Goal: Manage account settings

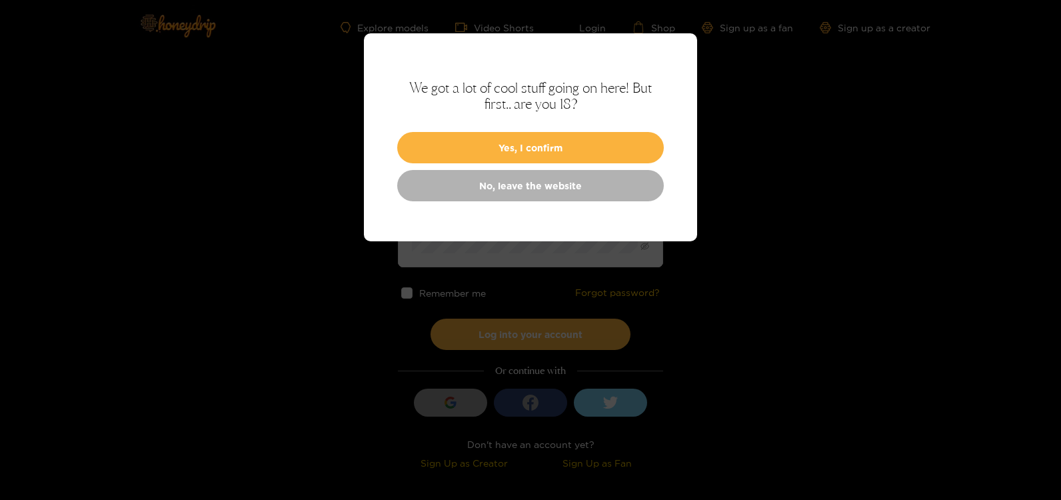
click at [426, 205] on div "We got a lot of cool stuff going on here! But first.. are you 18? Yes, I confir…" at bounding box center [530, 137] width 333 height 208
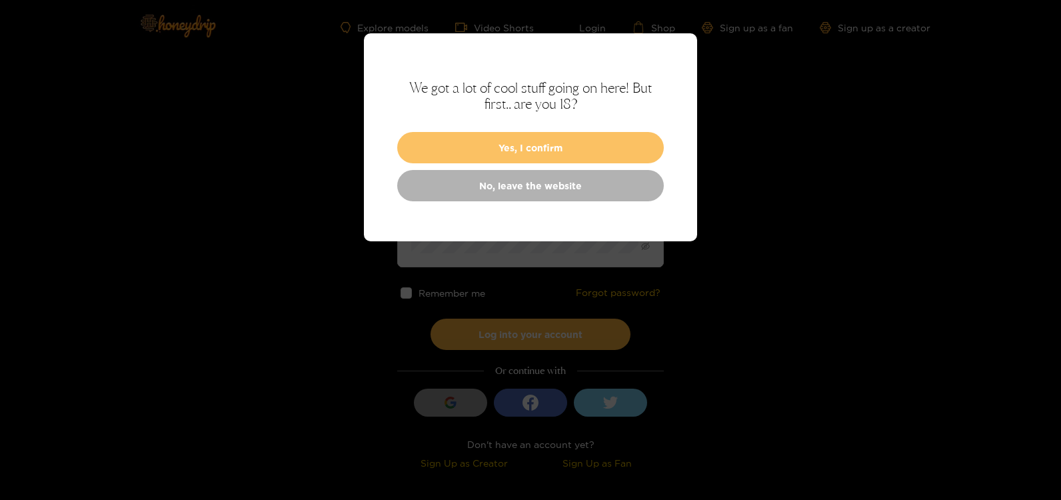
click at [527, 148] on button "Yes, I confirm" at bounding box center [530, 147] width 267 height 31
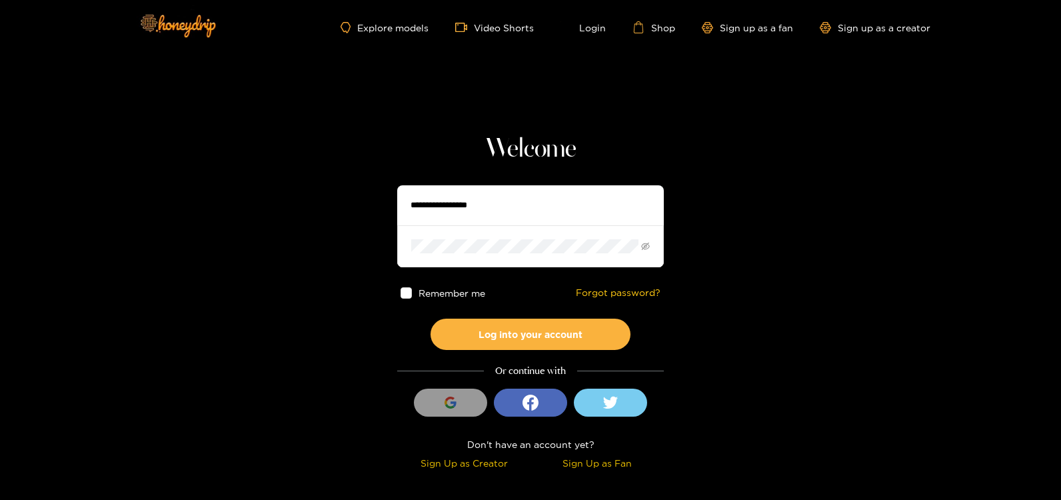
click at [480, 207] on input "text" at bounding box center [530, 205] width 267 height 40
type input "**********"
click at [646, 245] on icon "eye-invisible" at bounding box center [645, 246] width 9 height 9
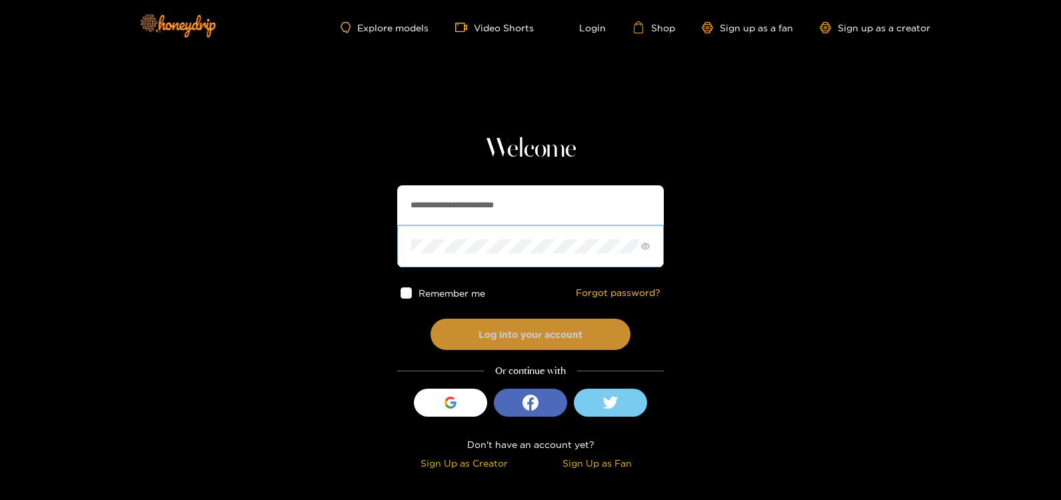
click at [547, 336] on button "Log into your account" at bounding box center [530, 333] width 200 height 31
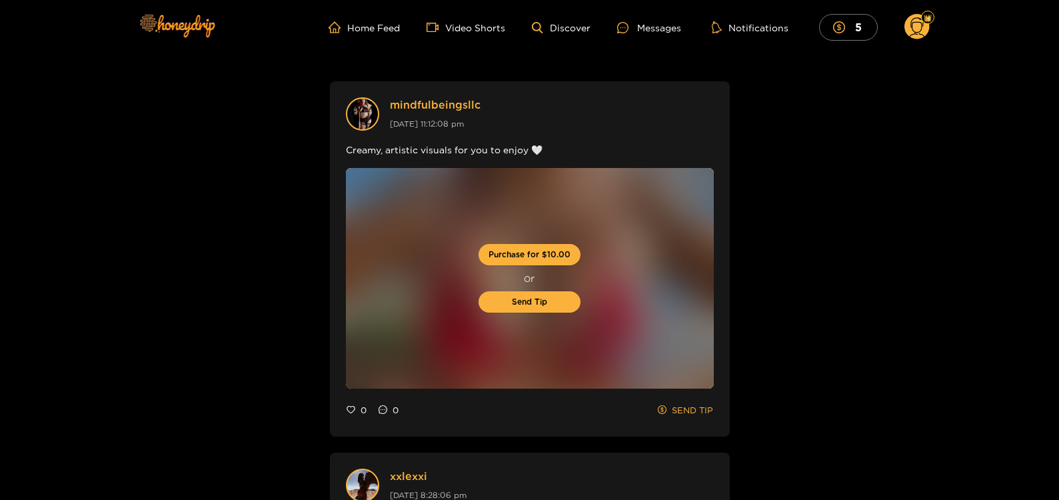
click at [909, 23] on circle at bounding box center [916, 26] width 25 height 25
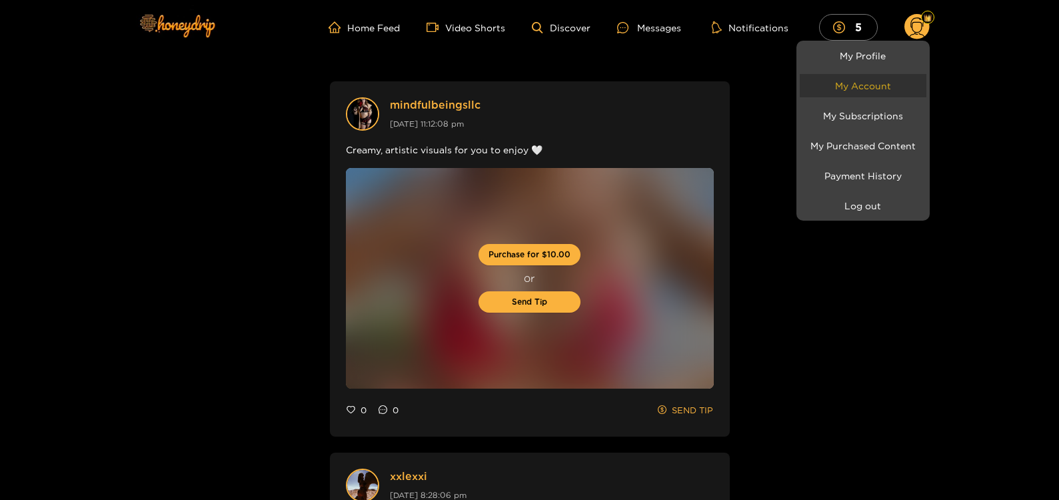
click at [861, 87] on link "My Account" at bounding box center [863, 85] width 127 height 23
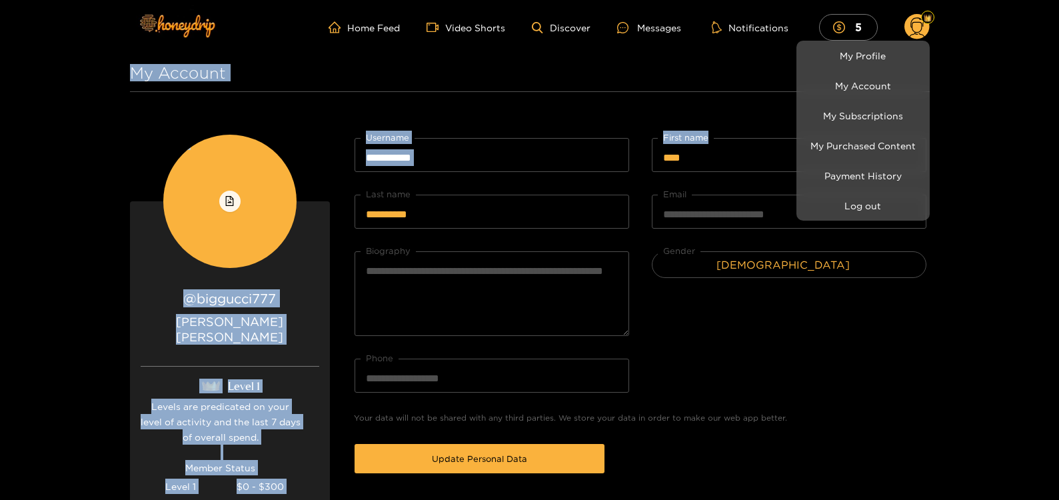
drag, startPoint x: 1058, startPoint y: 8, endPoint x: 1059, endPoint y: 93, distance: 85.3
click at [1059, 93] on html "**********" at bounding box center [529, 250] width 1059 height 500
click at [1000, 123] on div at bounding box center [529, 250] width 1059 height 500
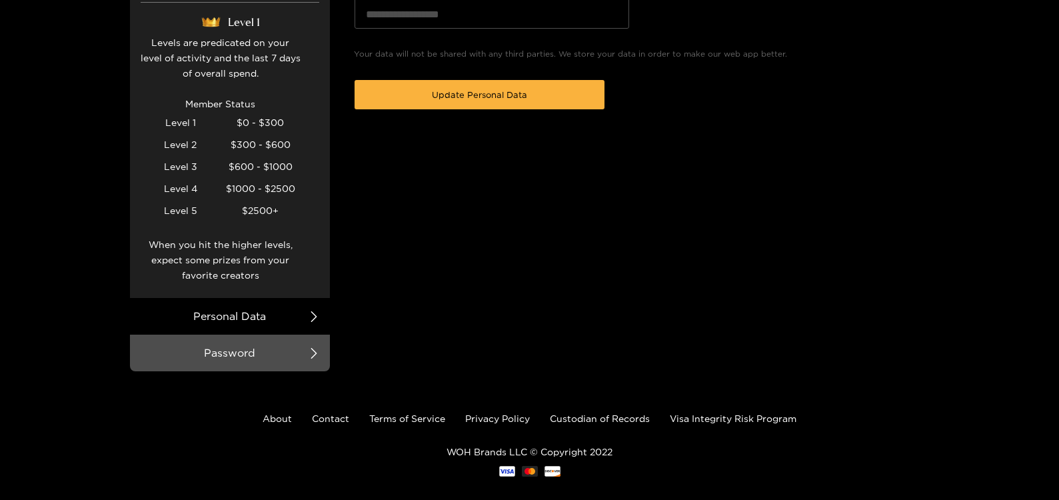
scroll to position [365, 0]
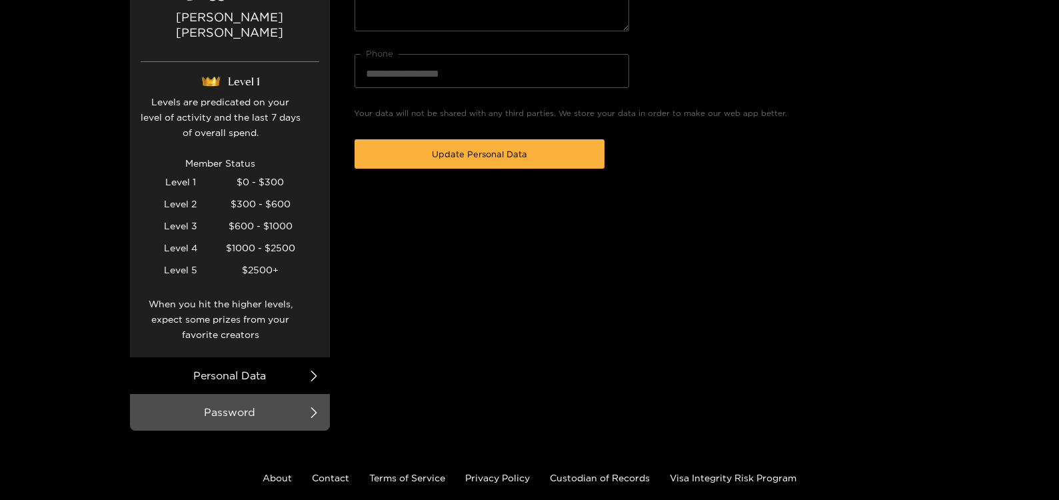
click at [576, 268] on article "**********" at bounding box center [640, 130] width 578 height 600
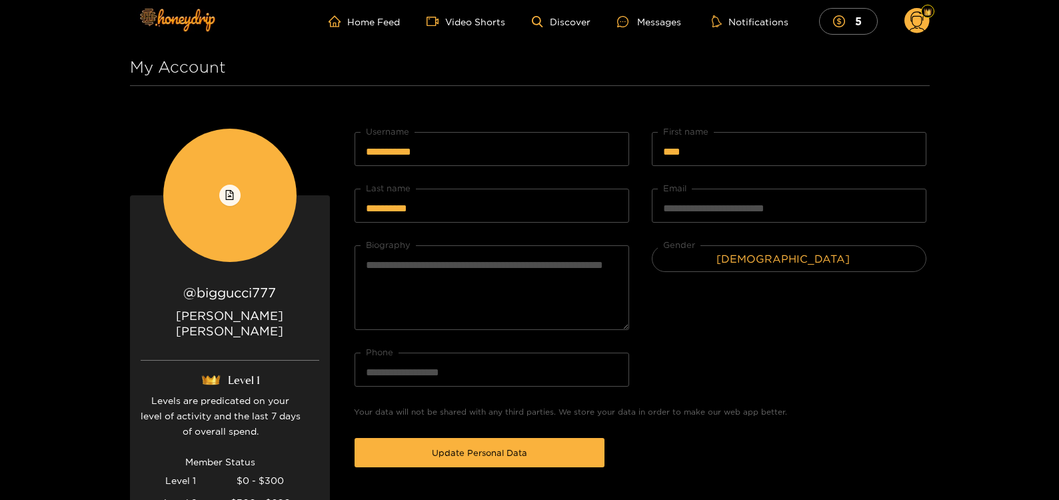
scroll to position [0, 0]
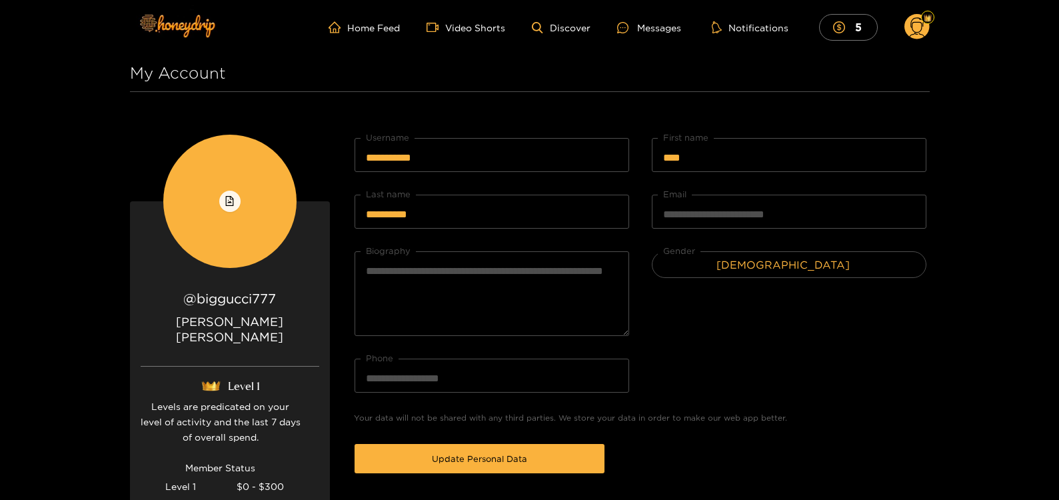
click at [917, 24] on circle at bounding box center [916, 26] width 25 height 25
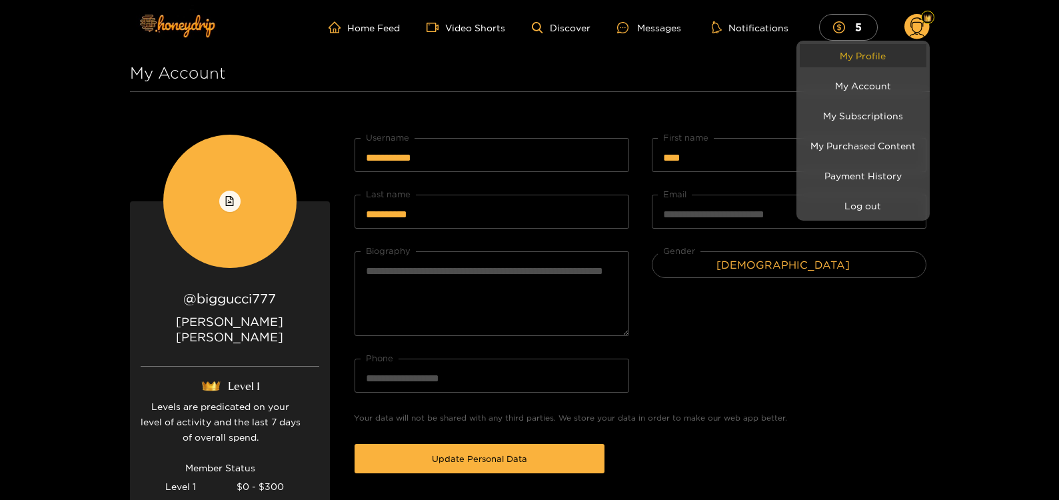
click at [869, 59] on link "My Profile" at bounding box center [863, 55] width 127 height 23
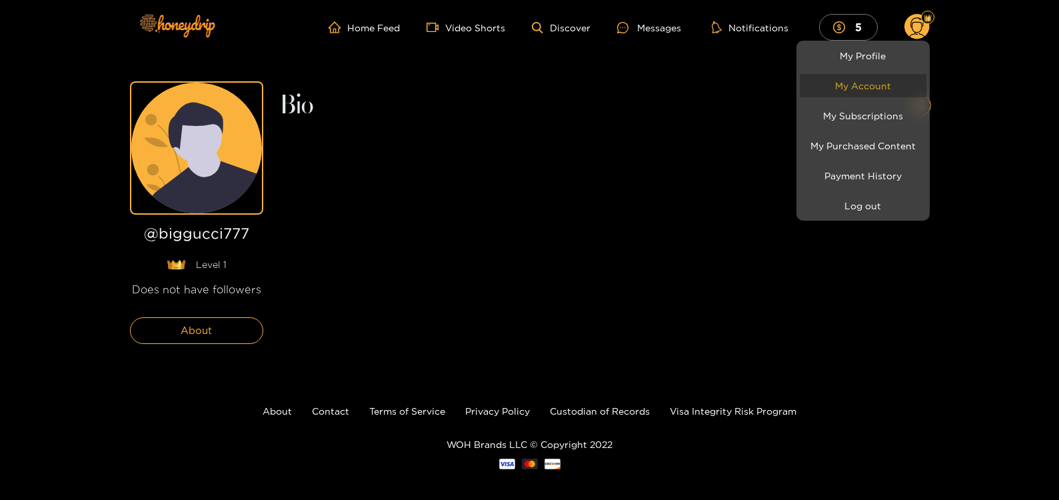
click at [868, 81] on link "My Account" at bounding box center [863, 85] width 127 height 23
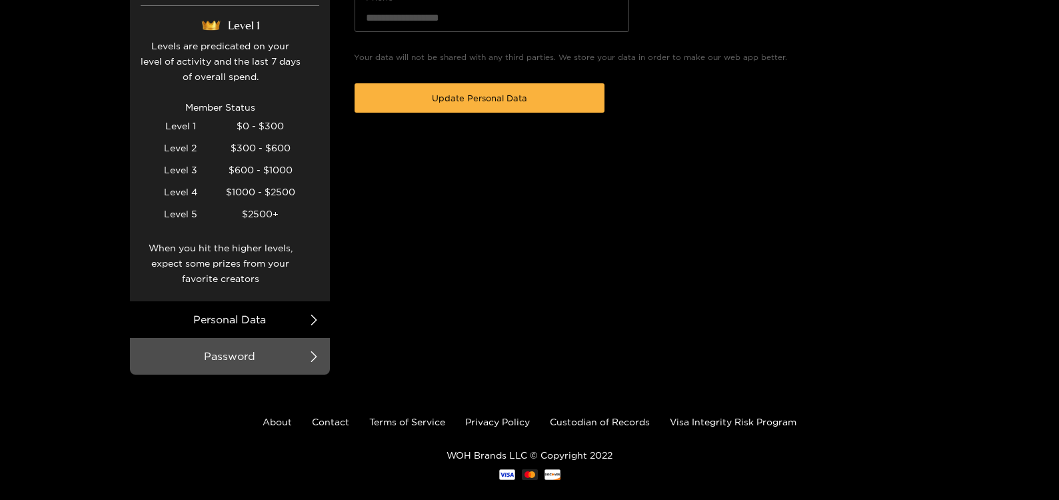
scroll to position [365, 0]
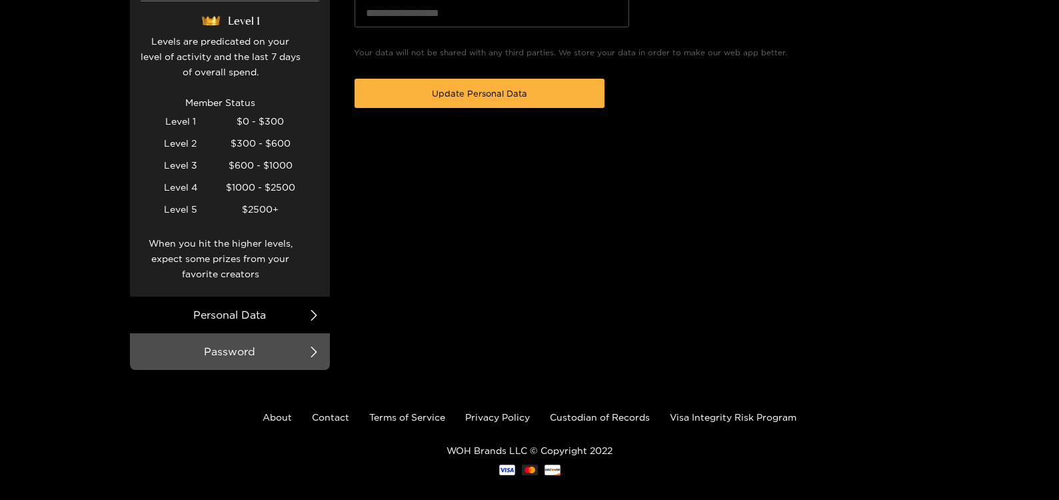
click at [313, 296] on div at bounding box center [529, 250] width 1059 height 500
click at [249, 301] on li "Personal Data" at bounding box center [230, 314] width 200 height 37
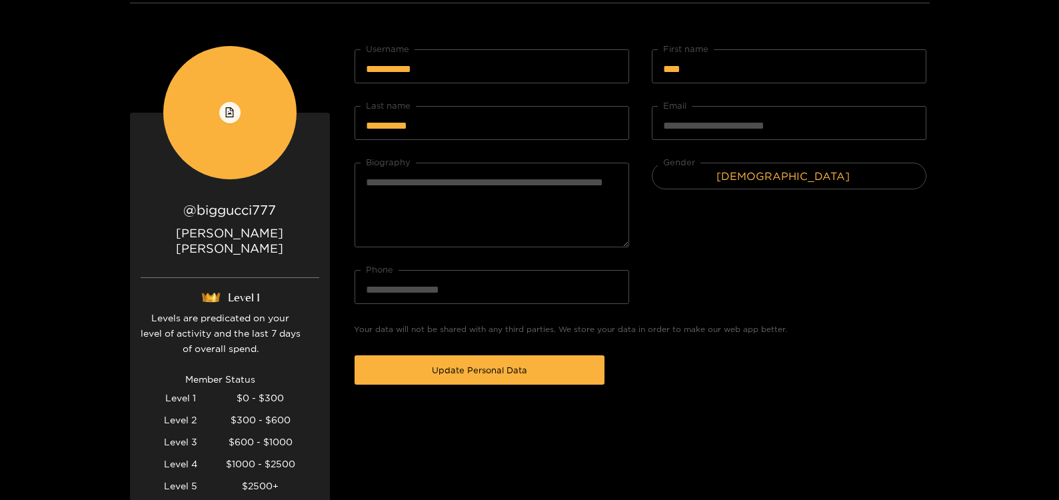
scroll to position [0, 0]
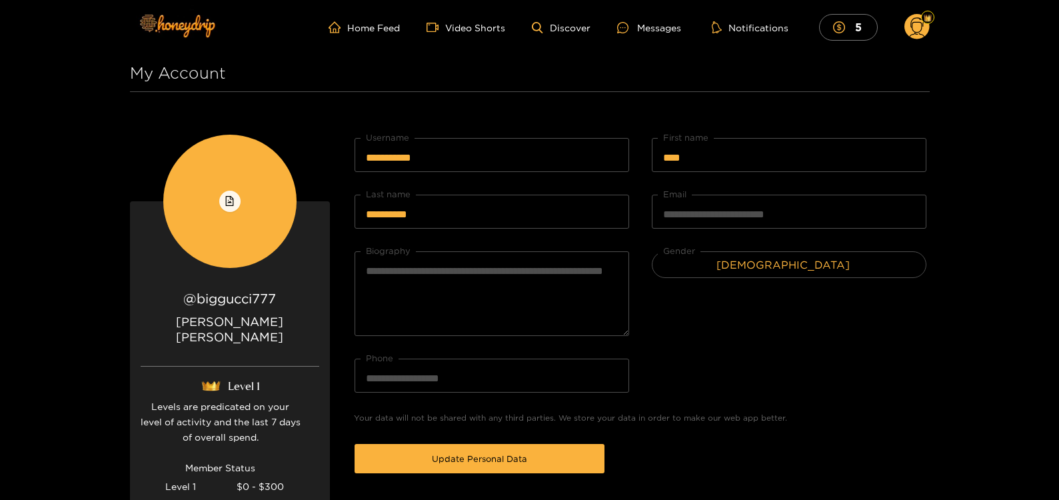
click at [919, 19] on icon at bounding box center [916, 28] width 15 height 23
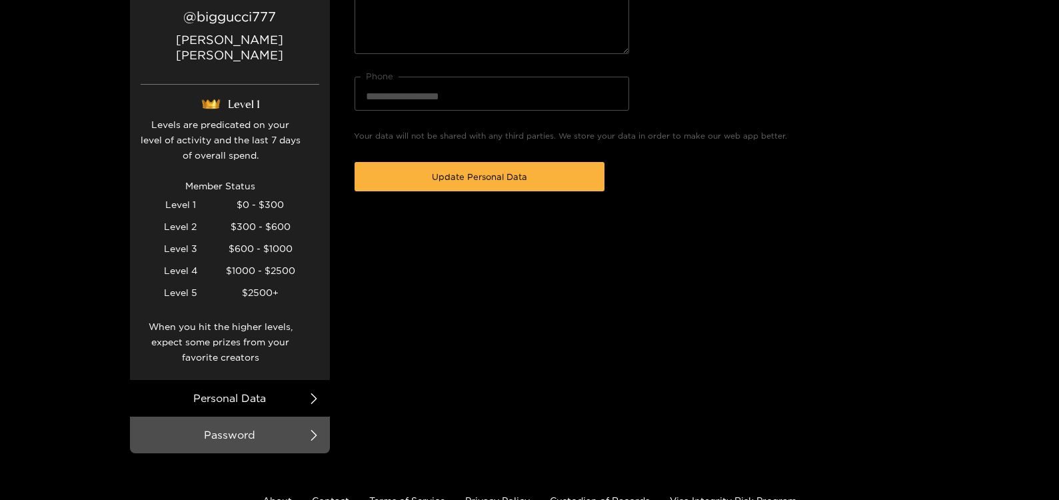
scroll to position [365, 0]
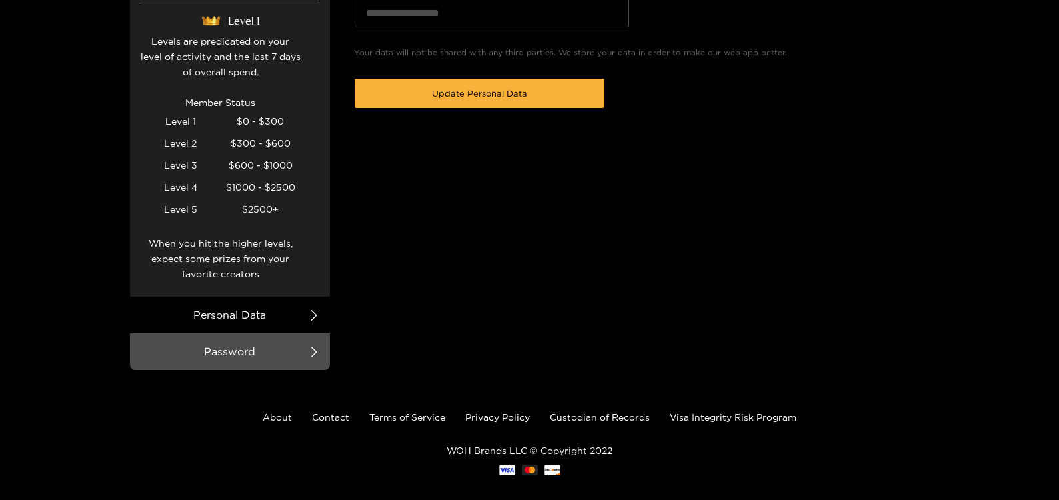
click at [506, 400] on div at bounding box center [529, 250] width 1059 height 500
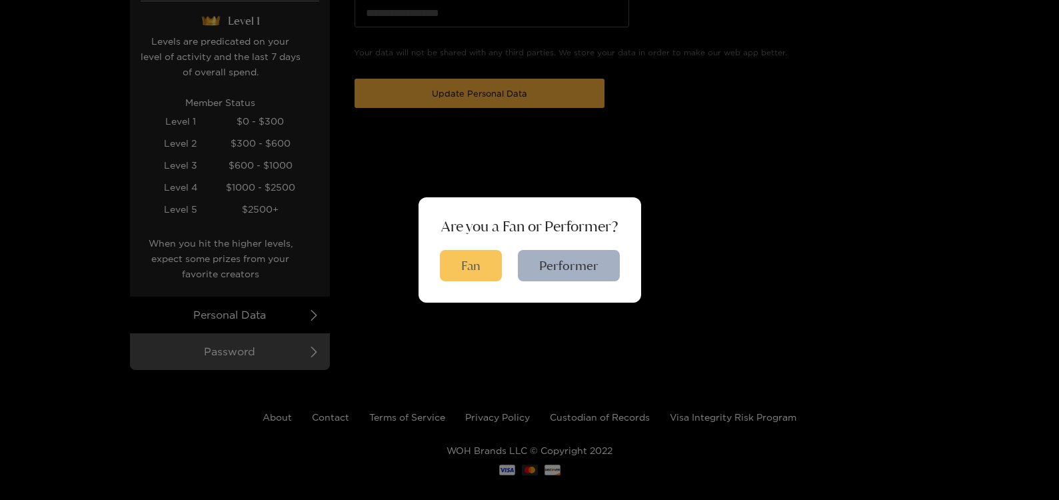
click at [471, 261] on button "Fan" at bounding box center [471, 265] width 62 height 31
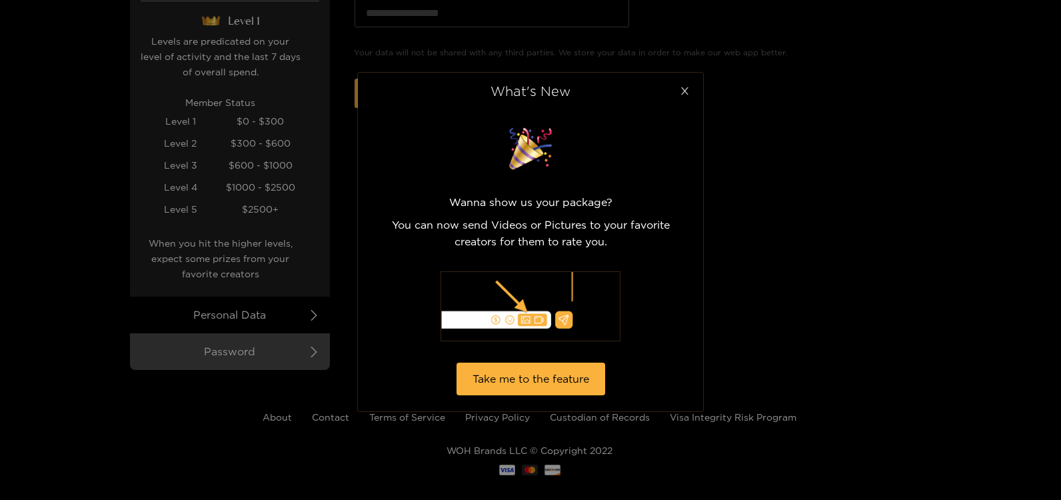
click at [681, 92] on icon "close" at bounding box center [685, 91] width 10 height 10
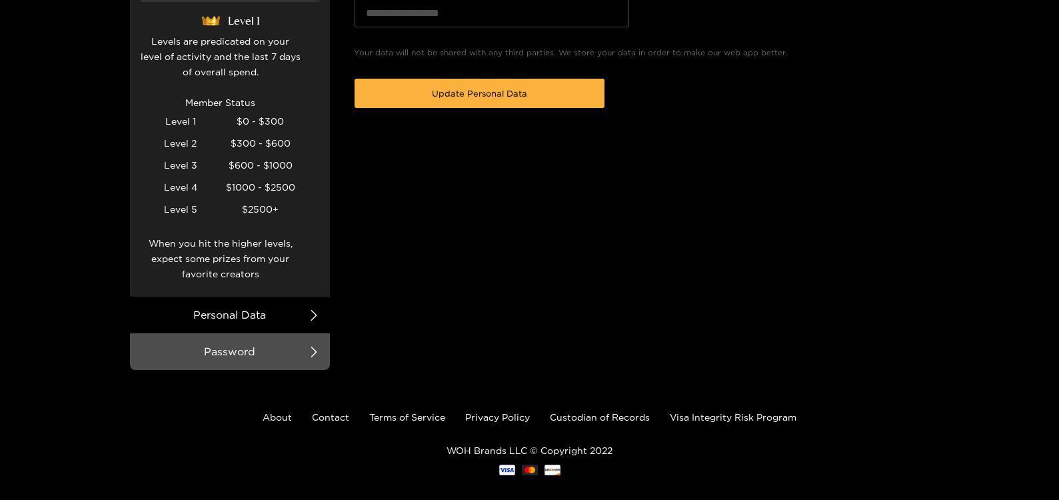
click at [424, 410] on li "Terms of Service" at bounding box center [407, 417] width 76 height 15
click at [481, 412] on link "Privacy Policy" at bounding box center [497, 417] width 65 height 10
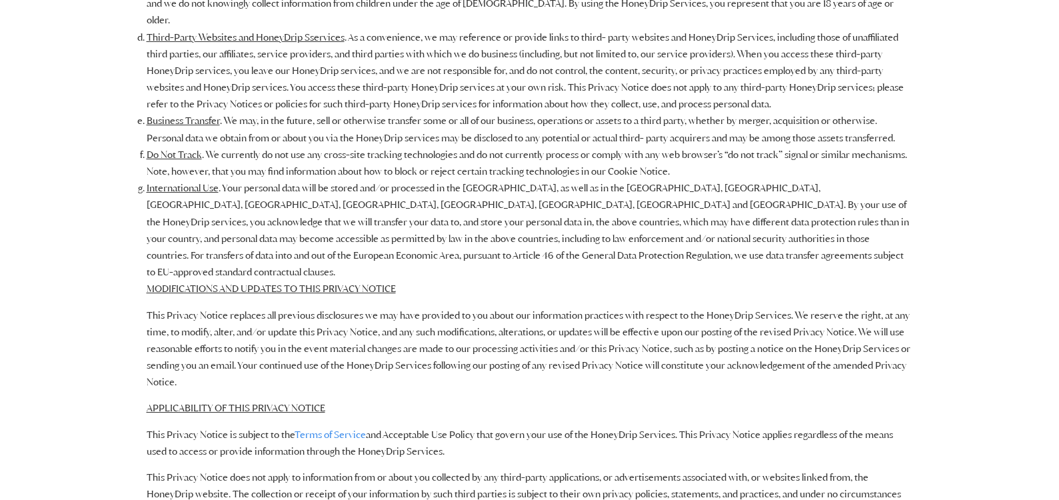
scroll to position [2933, 0]
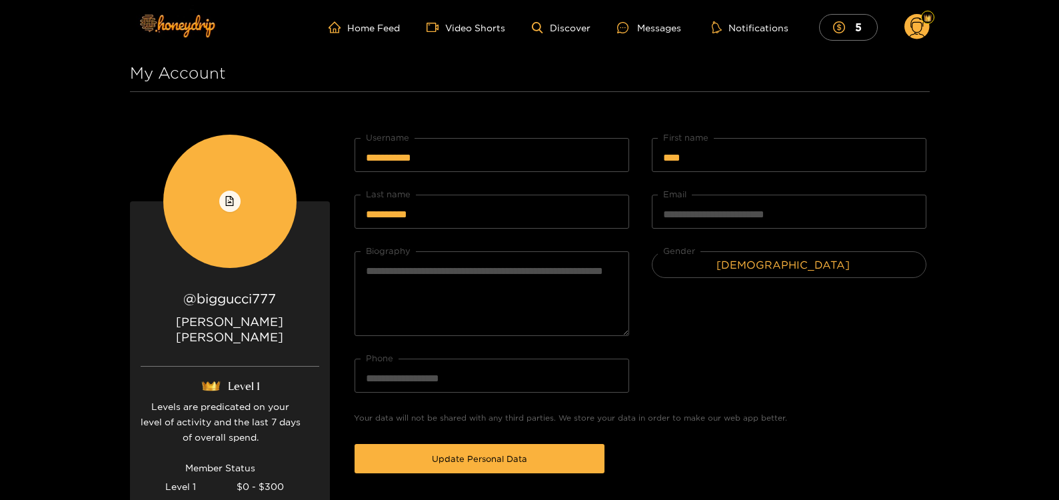
drag, startPoint x: 915, startPoint y: 26, endPoint x: 764, endPoint y: 82, distance: 161.9
click at [764, 82] on h1 "My Account" at bounding box center [530, 73] width 800 height 37
click at [243, 316] on p "[PERSON_NAME]" at bounding box center [230, 340] width 179 height 53
click at [921, 27] on icon at bounding box center [916, 28] width 15 height 23
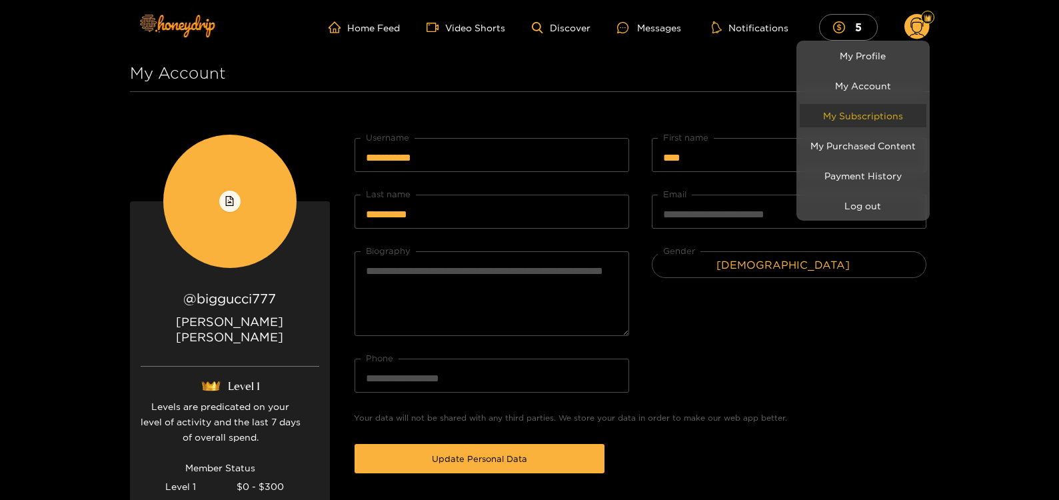
click at [857, 117] on link "My Subscriptions" at bounding box center [863, 115] width 127 height 23
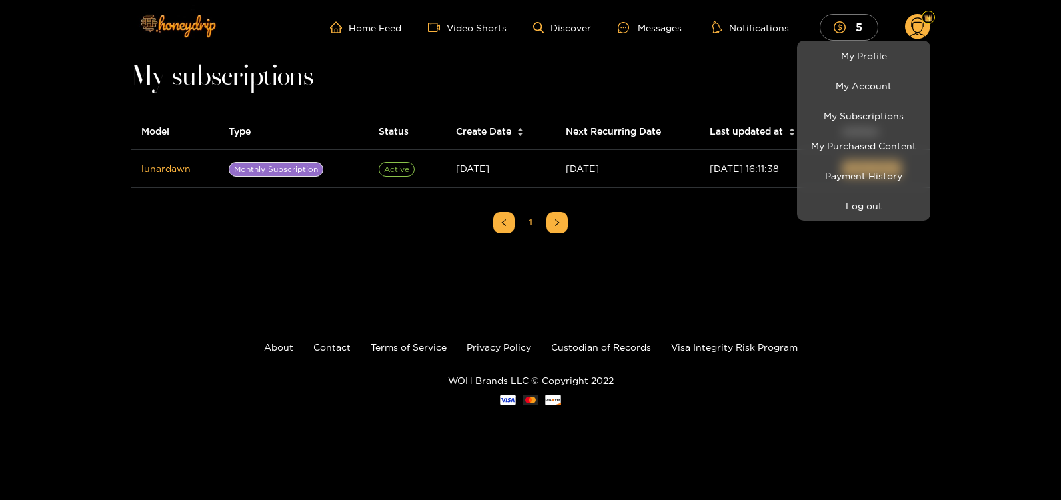
click at [708, 169] on div at bounding box center [530, 250] width 1061 height 500
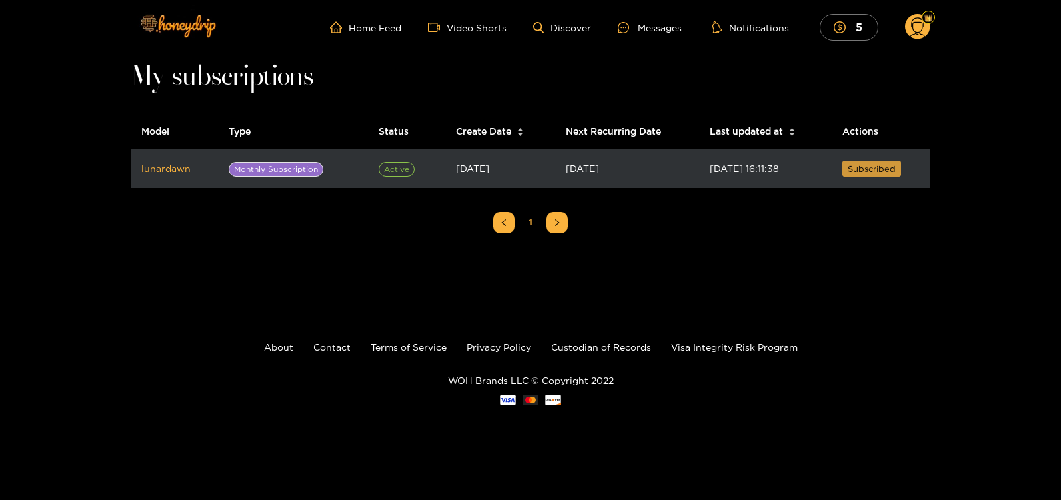
click at [867, 167] on span "Subscribed" at bounding box center [871, 168] width 48 height 13
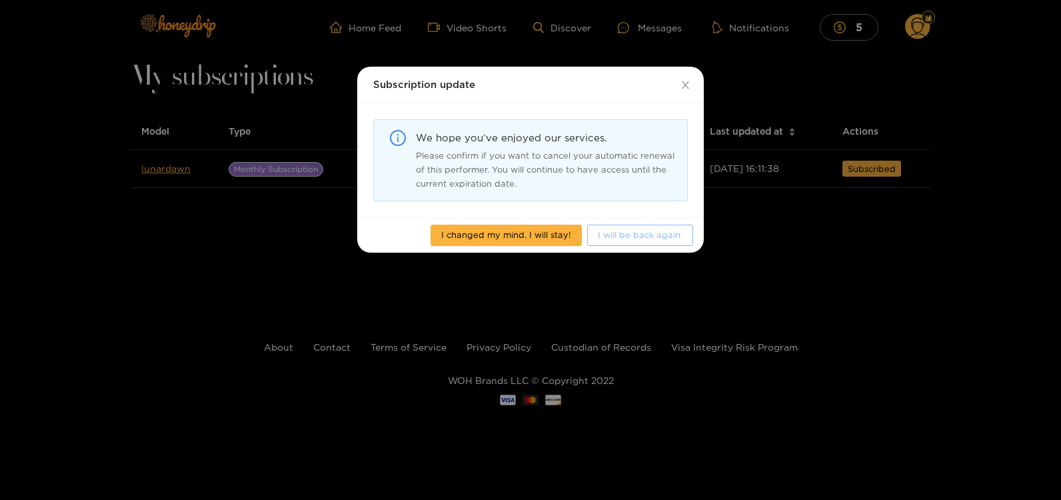
click at [628, 235] on span "I will be back again." at bounding box center [640, 234] width 85 height 13
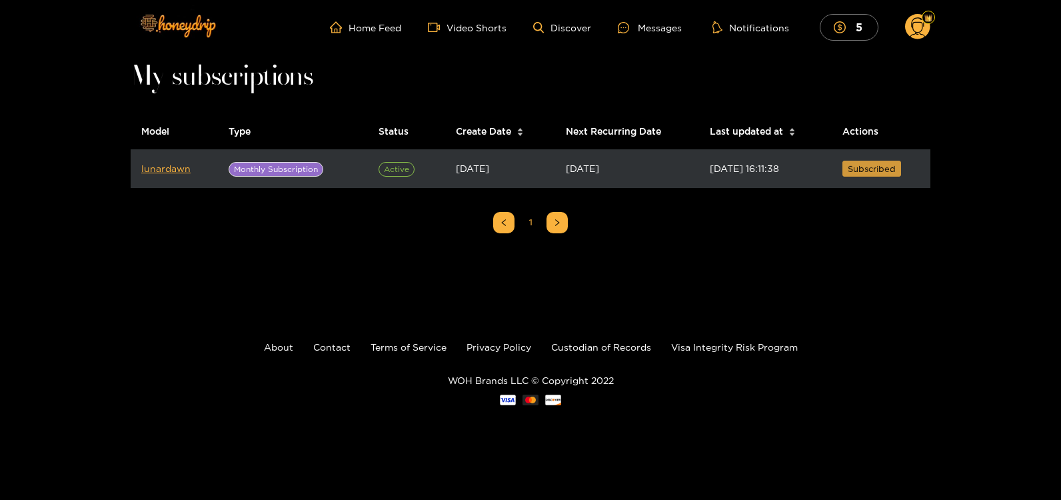
click at [865, 165] on span "Subscribed" at bounding box center [871, 168] width 48 height 13
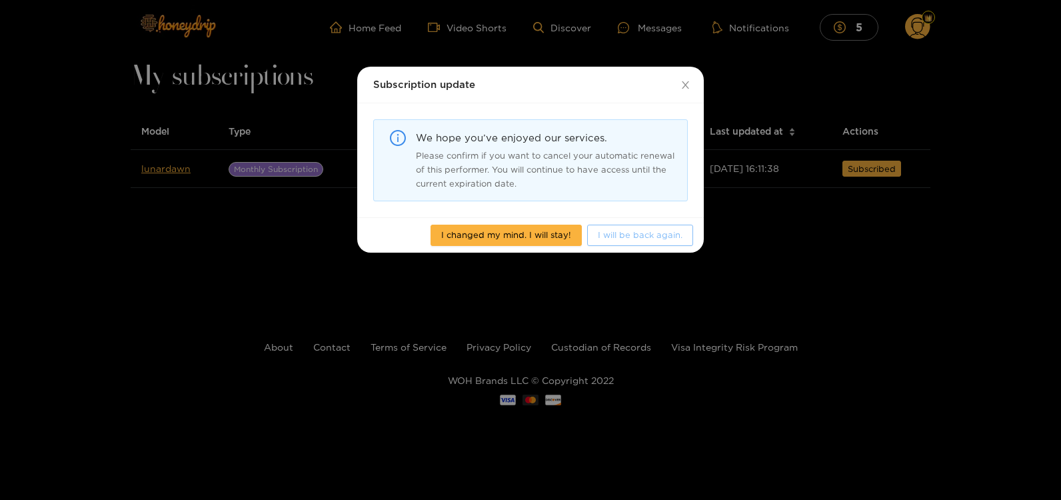
click at [641, 233] on span "I will be back again." at bounding box center [640, 234] width 85 height 13
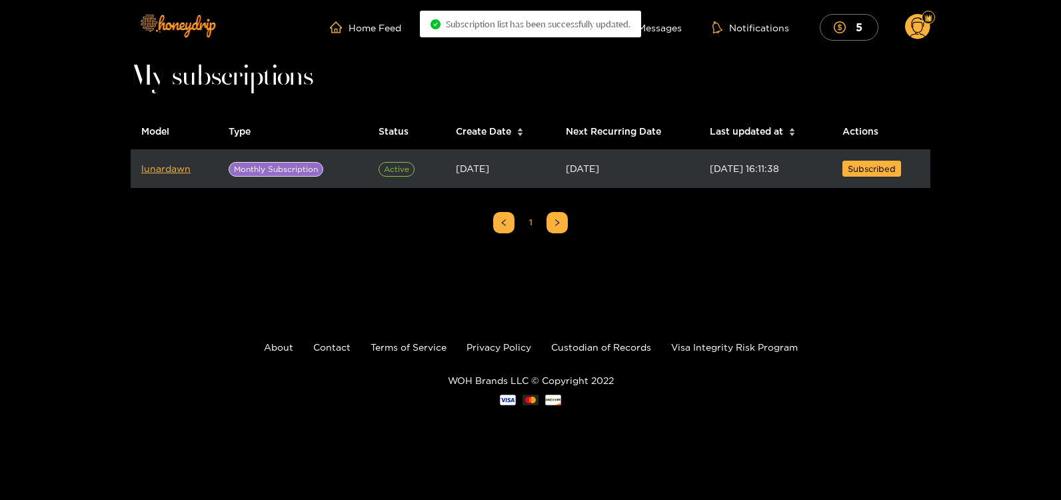
click at [388, 168] on span "Active" at bounding box center [396, 169] width 36 height 15
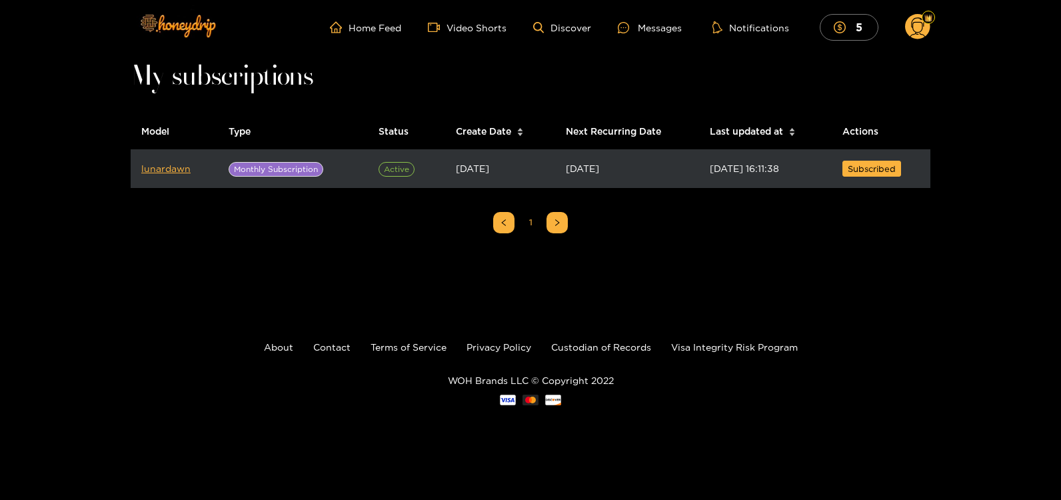
click at [296, 168] on span "Monthly Subscription" at bounding box center [276, 169] width 95 height 15
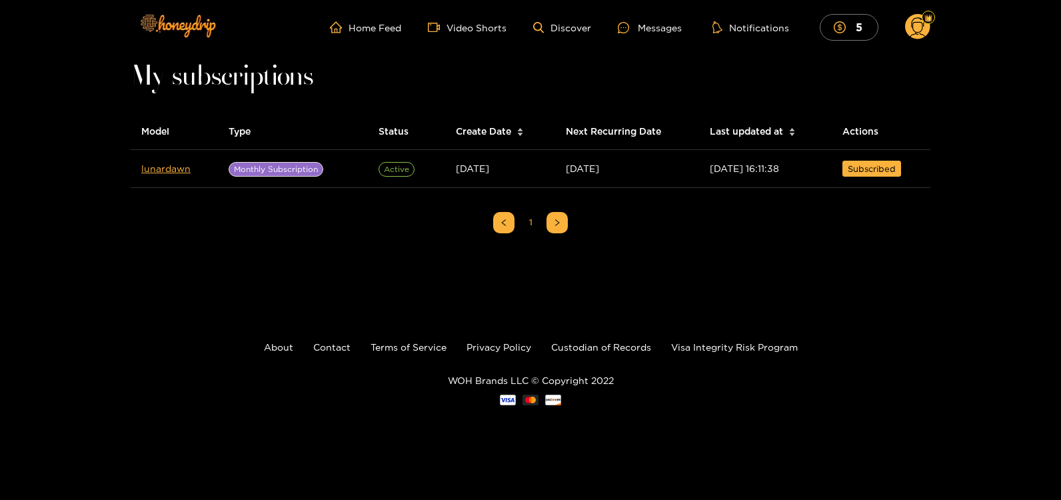
click at [921, 11] on div "Home Feed Video Shorts Discover Messages Notifications 5 5 0 videos discover me…" at bounding box center [531, 27] width 800 height 55
click at [919, 19] on circle at bounding box center [917, 26] width 25 height 25
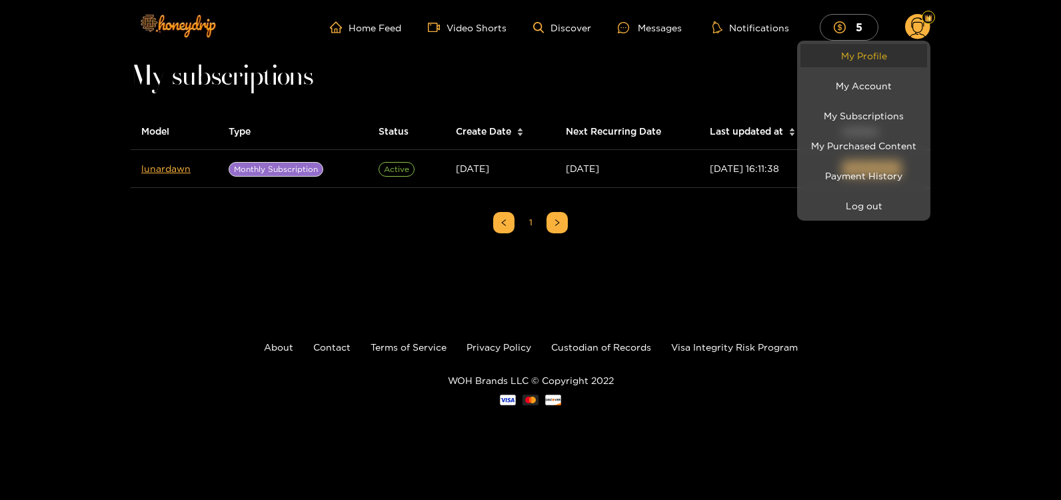
click at [859, 63] on link "My Profile" at bounding box center [863, 55] width 127 height 23
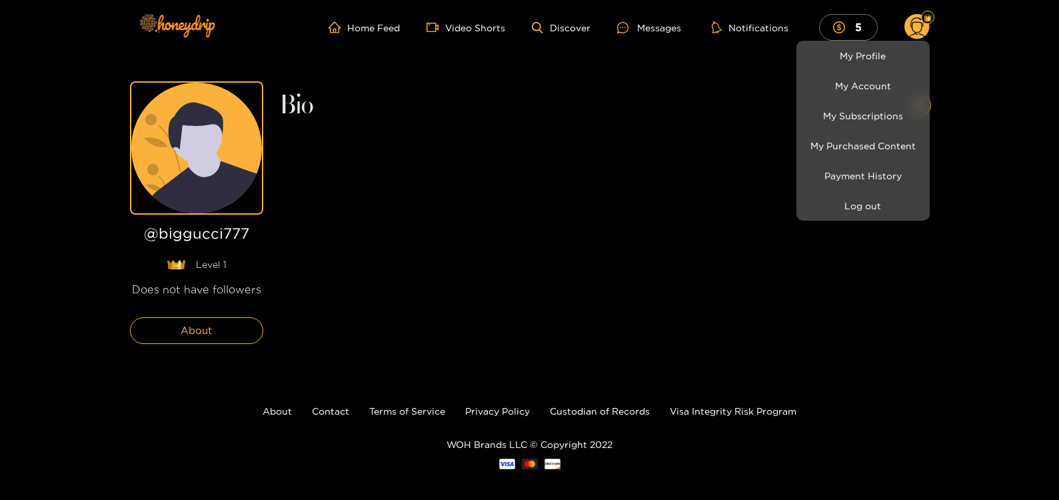
click at [201, 337] on div at bounding box center [529, 250] width 1059 height 500
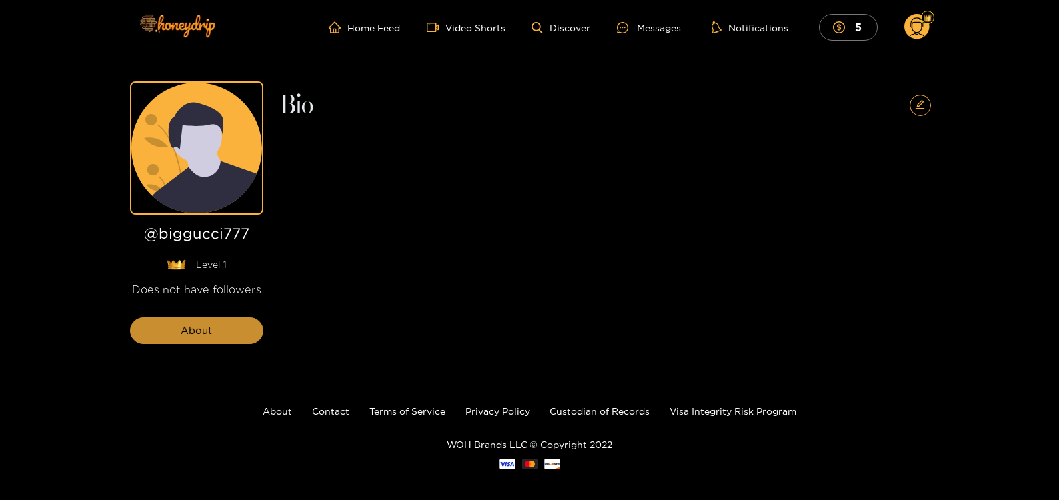
click at [218, 332] on button "About" at bounding box center [196, 330] width 133 height 27
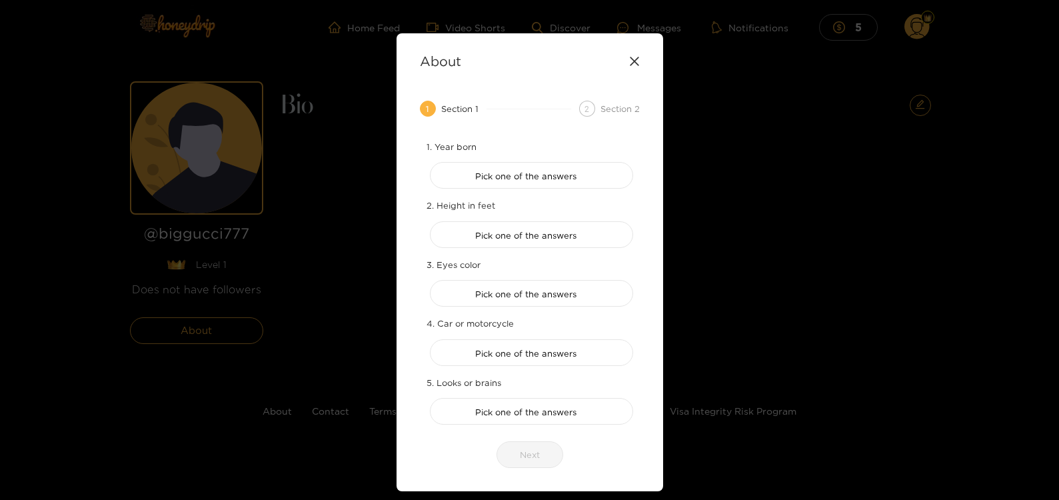
click at [610, 107] on div "Section 2" at bounding box center [619, 109] width 39 height 16
click at [582, 111] on div "2" at bounding box center [587, 109] width 16 height 16
click at [623, 113] on div "Section 2" at bounding box center [619, 109] width 39 height 16
click at [632, 60] on icon at bounding box center [634, 61] width 9 height 9
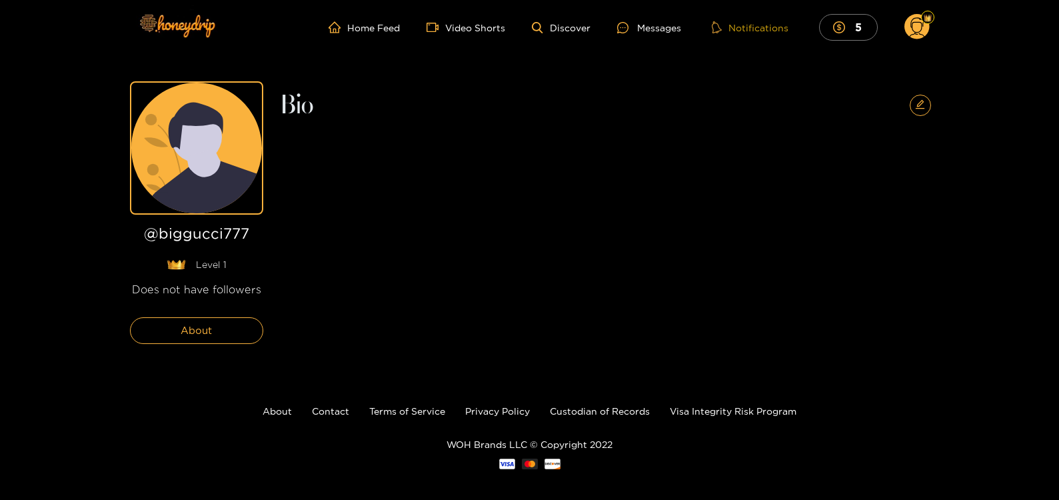
click at [754, 25] on button "Notifications" at bounding box center [750, 27] width 85 height 13
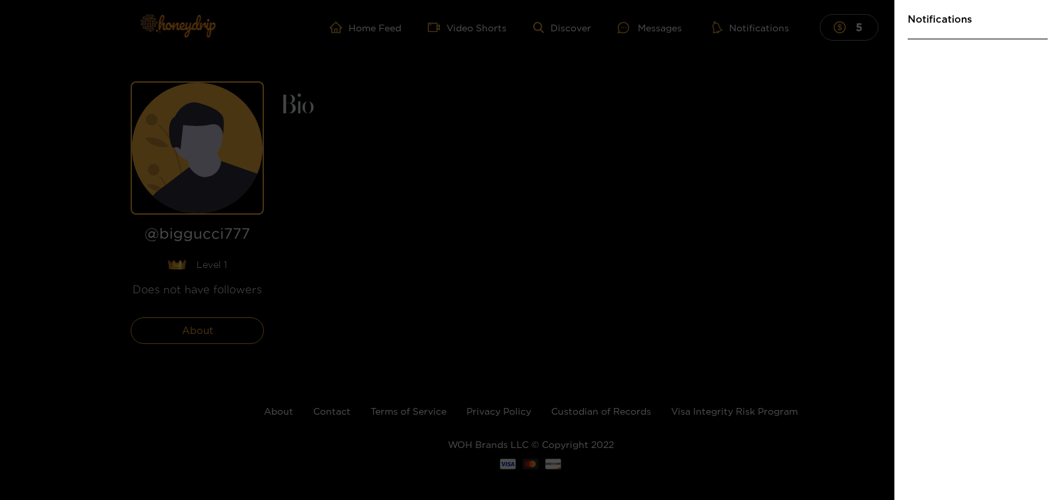
click at [847, 67] on div at bounding box center [530, 250] width 1061 height 500
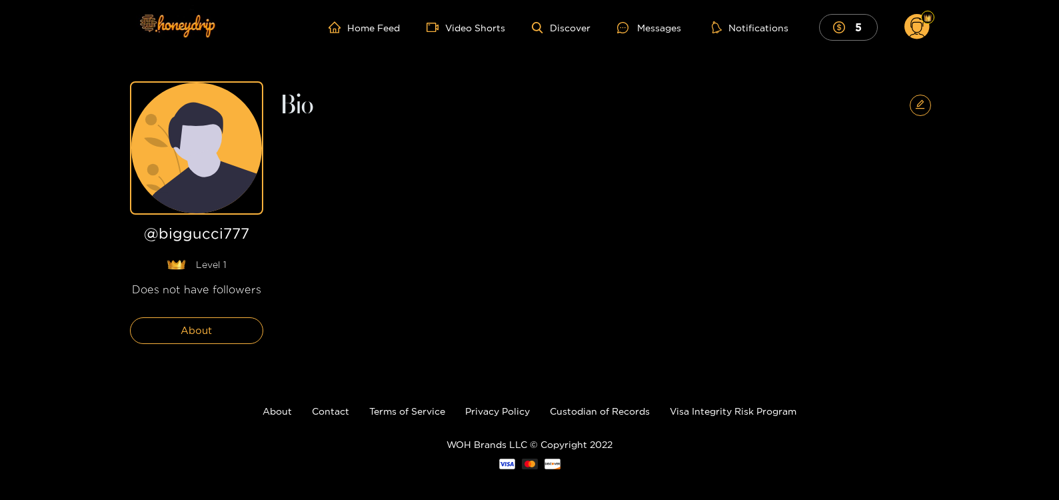
click at [913, 30] on circle at bounding box center [916, 26] width 25 height 25
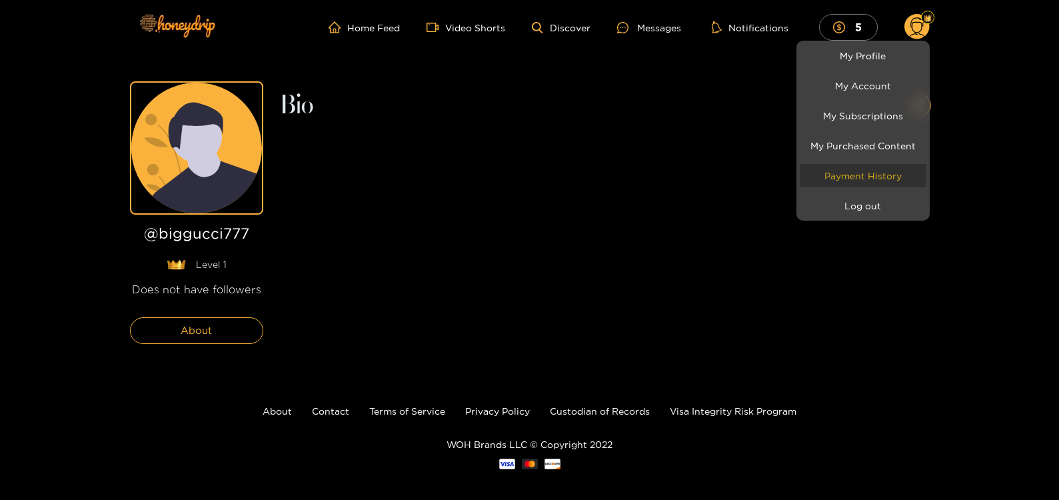
click at [873, 173] on link "Payment History" at bounding box center [863, 175] width 127 height 23
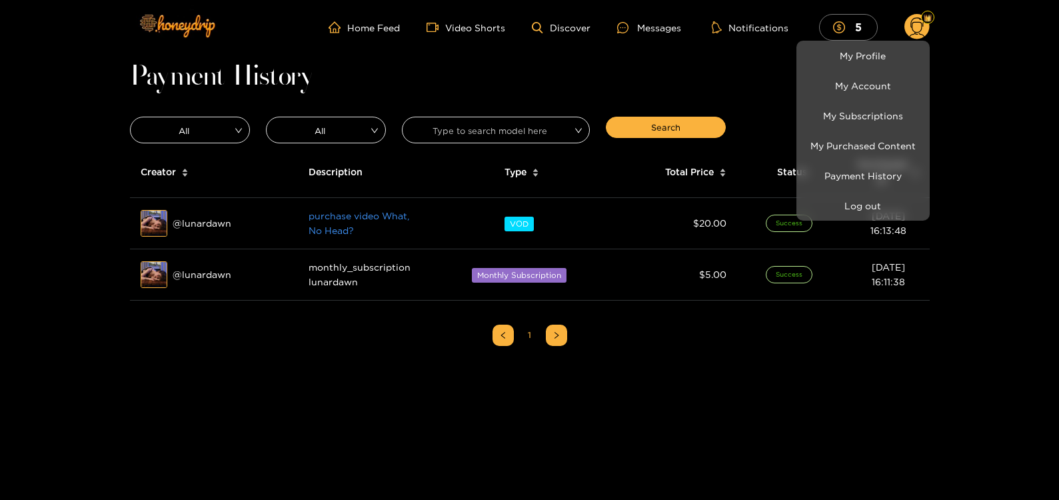
click at [706, 364] on div at bounding box center [529, 250] width 1059 height 500
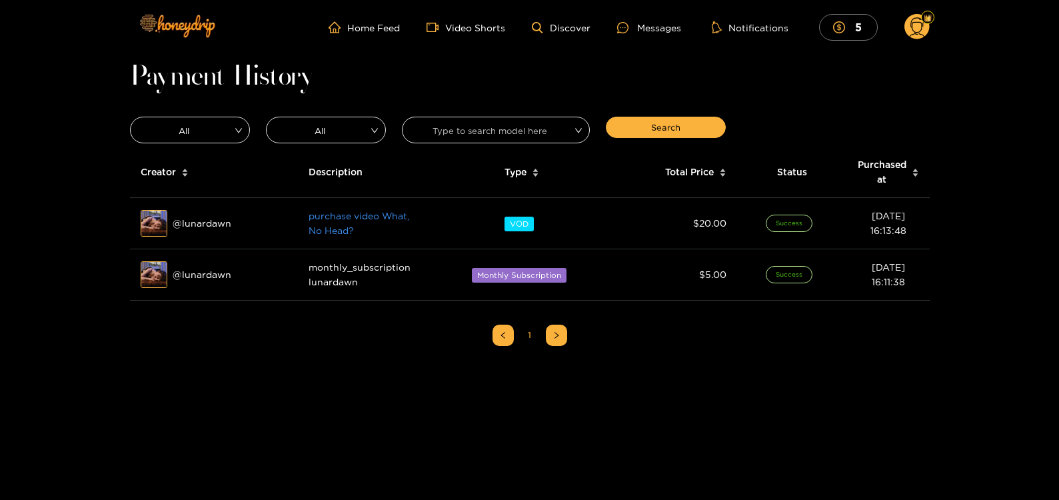
click at [916, 22] on icon at bounding box center [916, 28] width 15 height 23
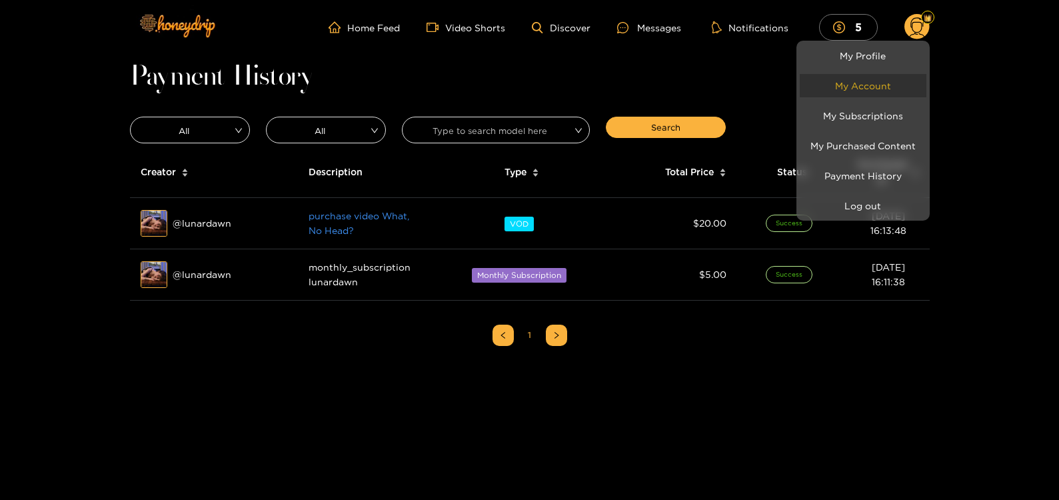
click at [867, 76] on link "My Account" at bounding box center [863, 85] width 127 height 23
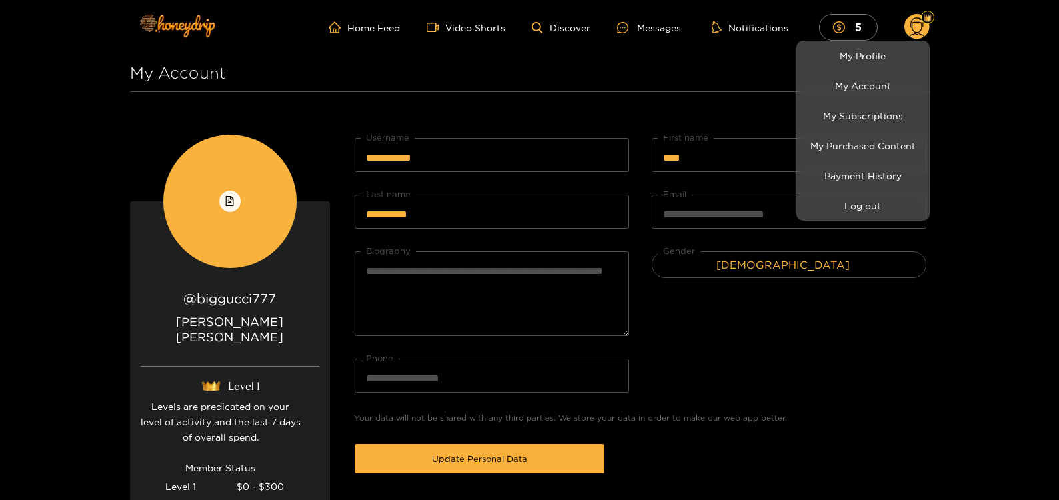
click at [967, 67] on div at bounding box center [529, 250] width 1059 height 500
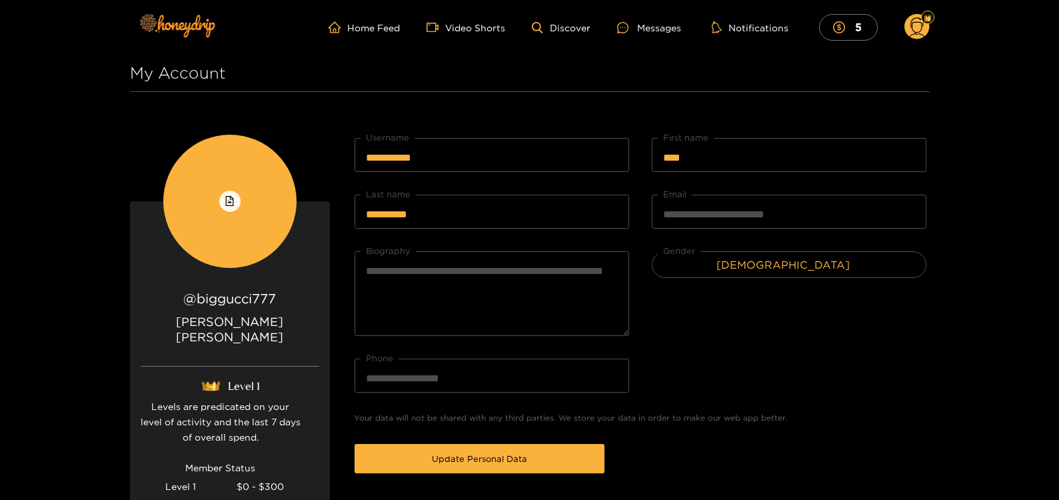
click at [921, 34] on circle at bounding box center [916, 26] width 25 height 25
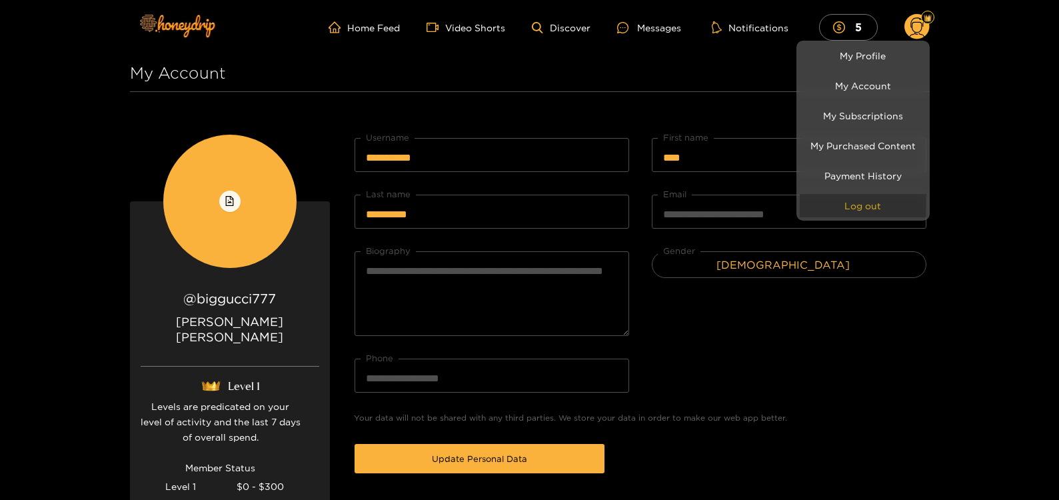
click at [862, 197] on button "Log out" at bounding box center [863, 205] width 127 height 23
